Goal: Navigation & Orientation: Find specific page/section

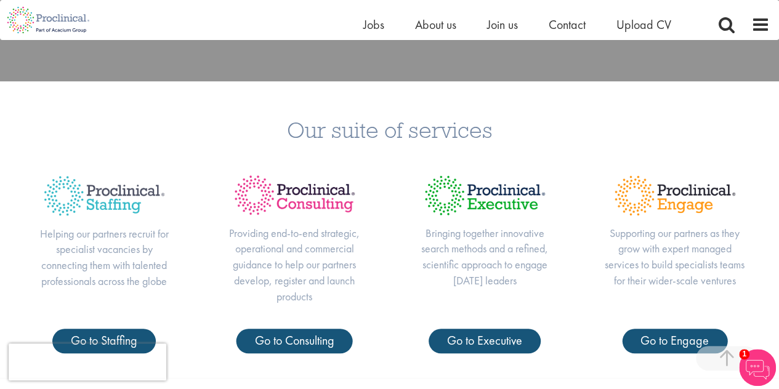
scroll to position [407, 0]
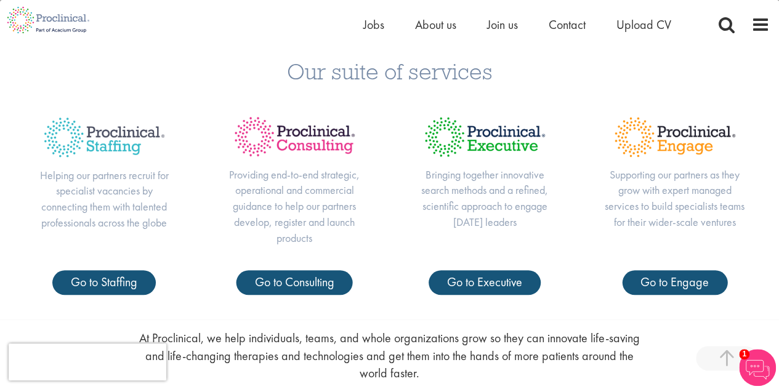
click at [86, 182] on p "Helping our partners recruit for specialist vacancies by connecting them with t…" at bounding box center [104, 199] width 141 height 63
click at [107, 192] on p "Helping our partners recruit for specialist vacancies by connecting them with t…" at bounding box center [104, 199] width 141 height 63
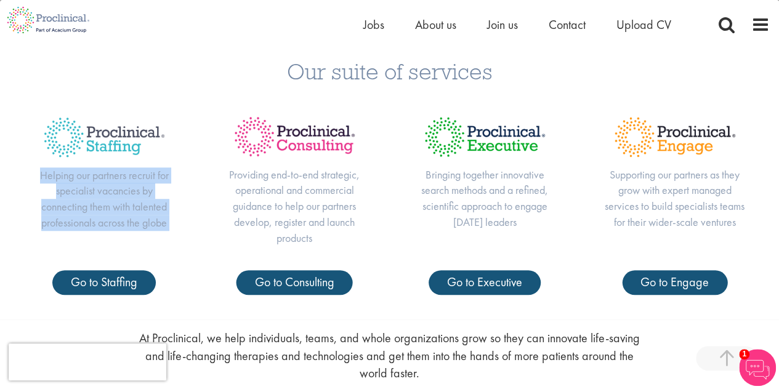
click at [107, 192] on p "Helping our partners recruit for specialist vacancies by connecting them with t…" at bounding box center [104, 199] width 141 height 63
click at [164, 202] on p "Helping our partners recruit for specialist vacancies by connecting them with t…" at bounding box center [104, 199] width 141 height 63
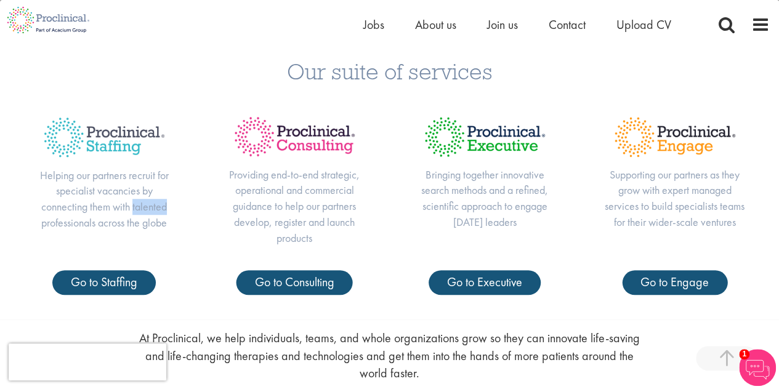
click at [164, 202] on p "Helping our partners recruit for specialist vacancies by connecting them with t…" at bounding box center [104, 199] width 141 height 63
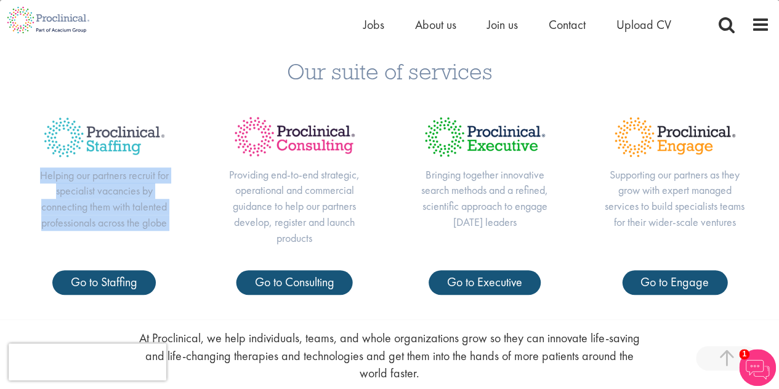
click at [164, 202] on p "Helping our partners recruit for specialist vacancies by connecting them with t…" at bounding box center [104, 199] width 141 height 63
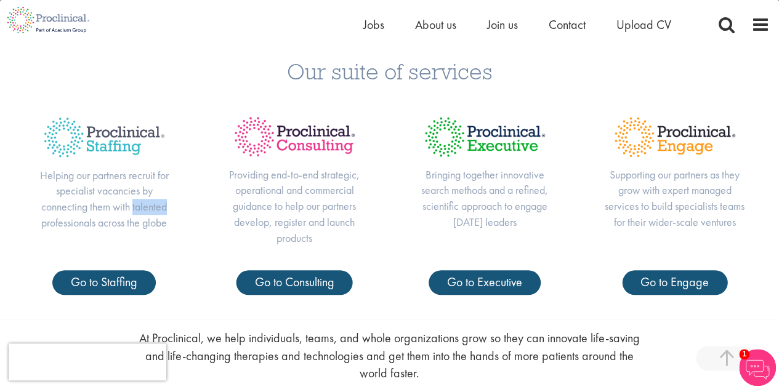
click at [164, 202] on p "Helping our partners recruit for specialist vacancies by connecting them with t…" at bounding box center [104, 199] width 141 height 63
click at [102, 279] on span "Go to Staffing" at bounding box center [104, 282] width 67 height 16
